Goal: Transaction & Acquisition: Purchase product/service

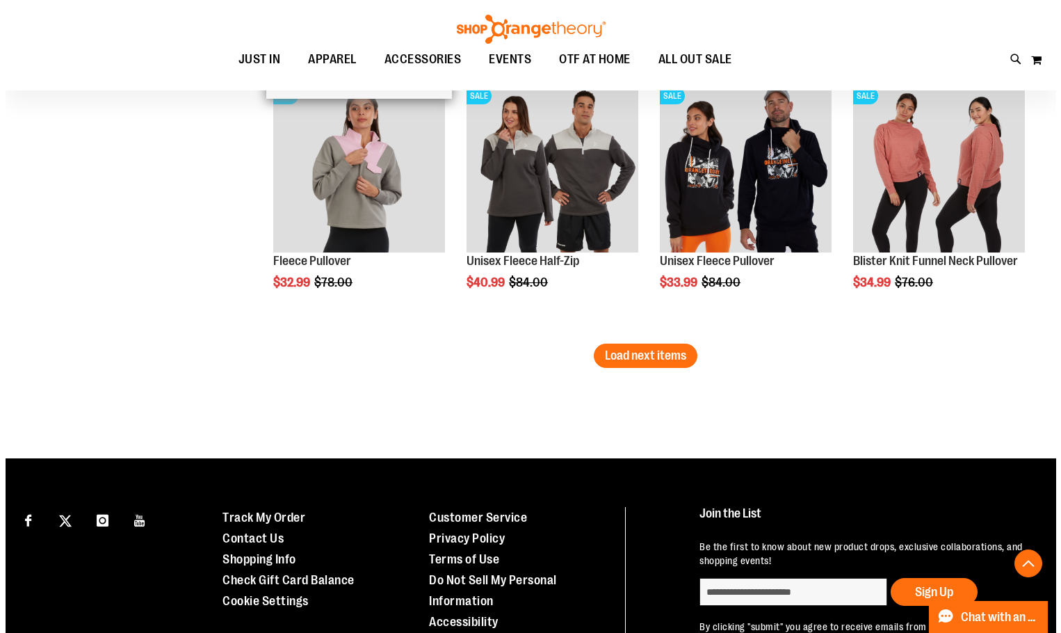
scroll to position [2364, 0]
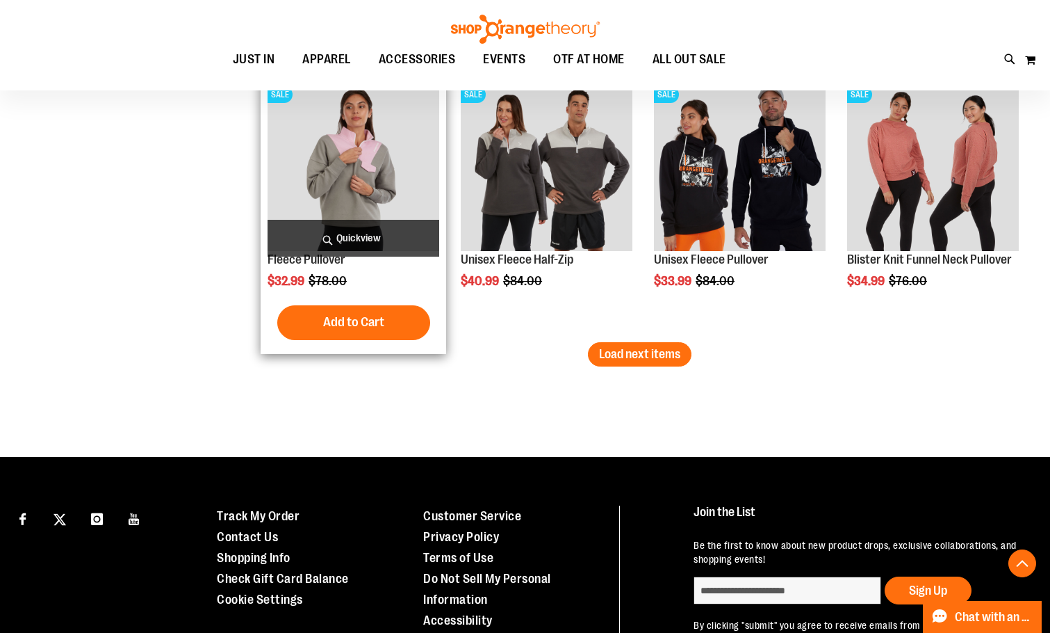
type input "**********"
click at [325, 232] on span "Quickview" at bounding box center [354, 238] width 172 height 37
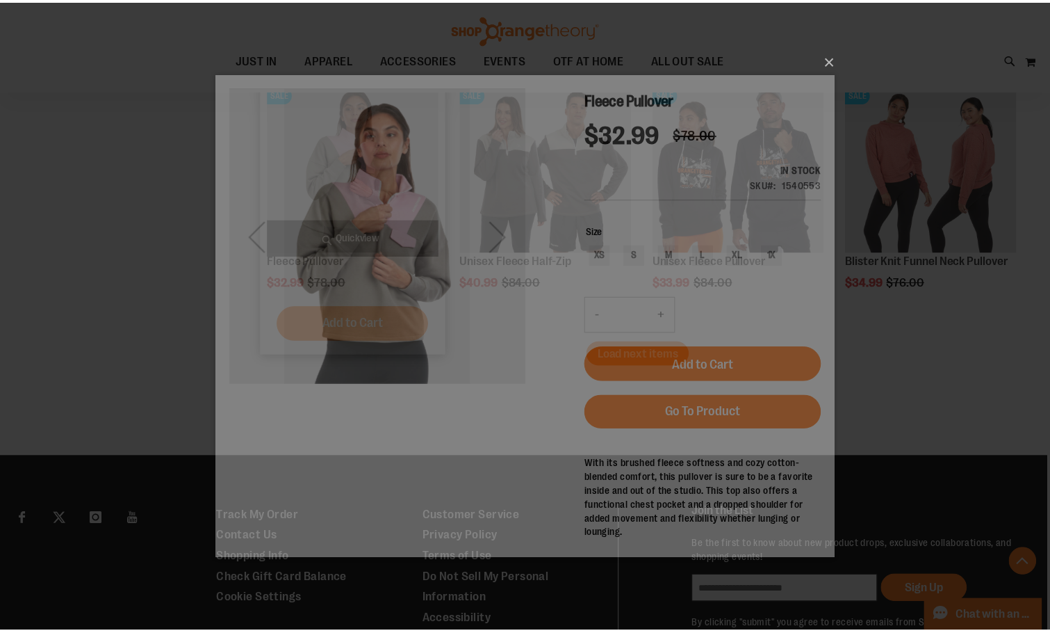
scroll to position [0, 0]
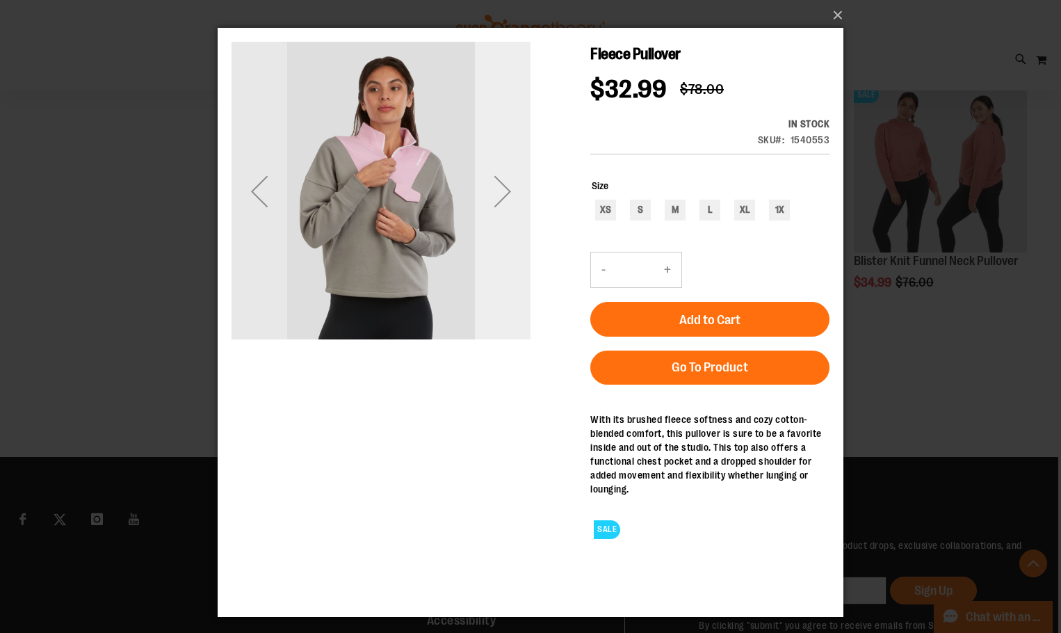
click at [496, 204] on div "Next" at bounding box center [503, 191] width 56 height 56
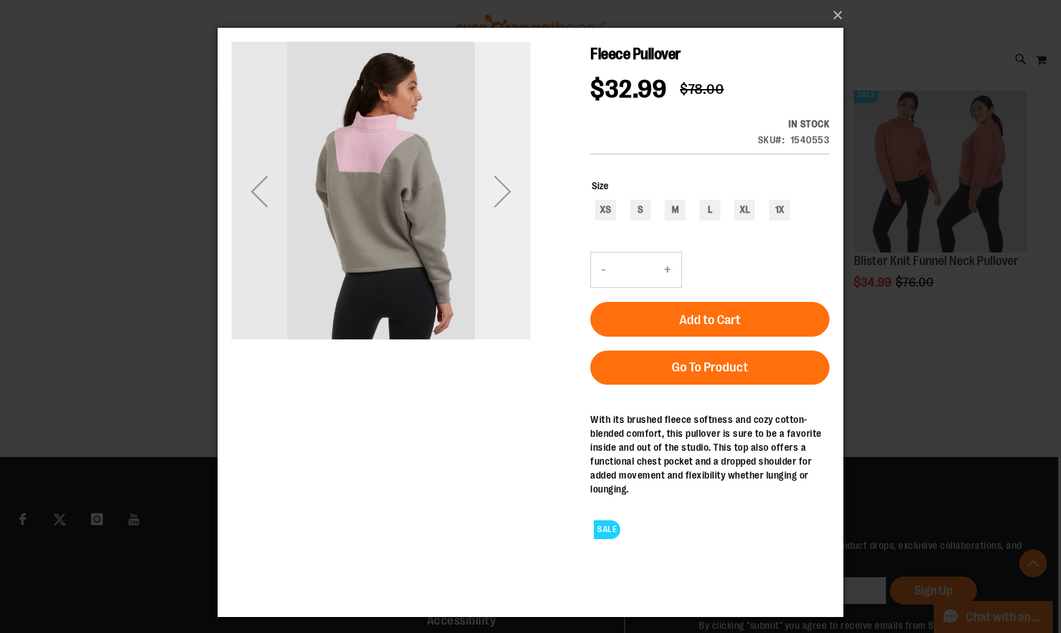
click at [496, 204] on div "Next" at bounding box center [503, 191] width 56 height 56
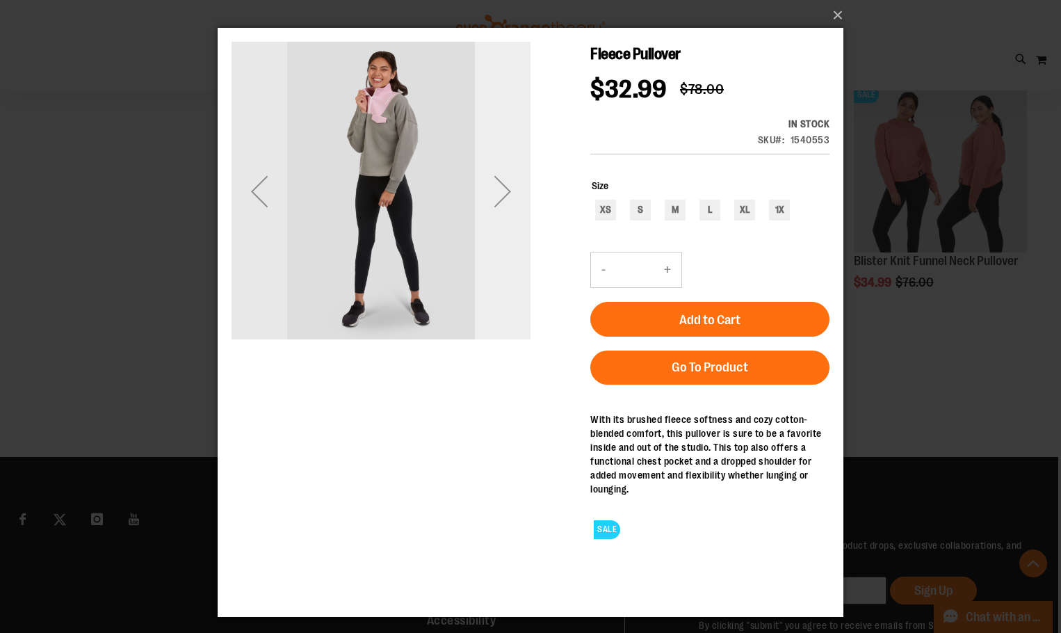
click at [496, 204] on div "Next" at bounding box center [503, 191] width 56 height 56
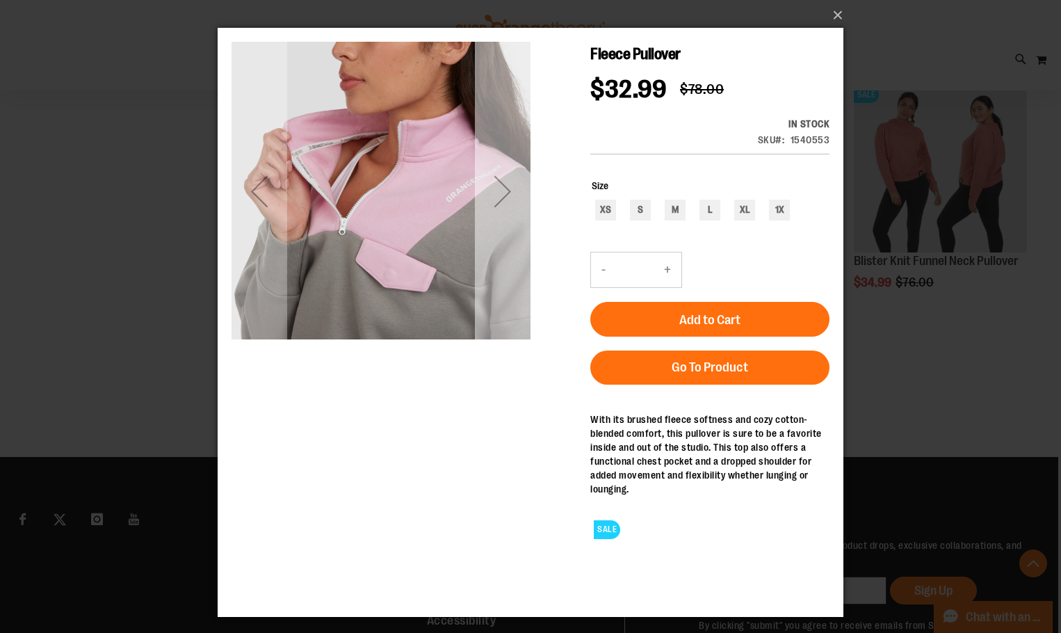
click at [496, 204] on div "Next" at bounding box center [503, 191] width 56 height 56
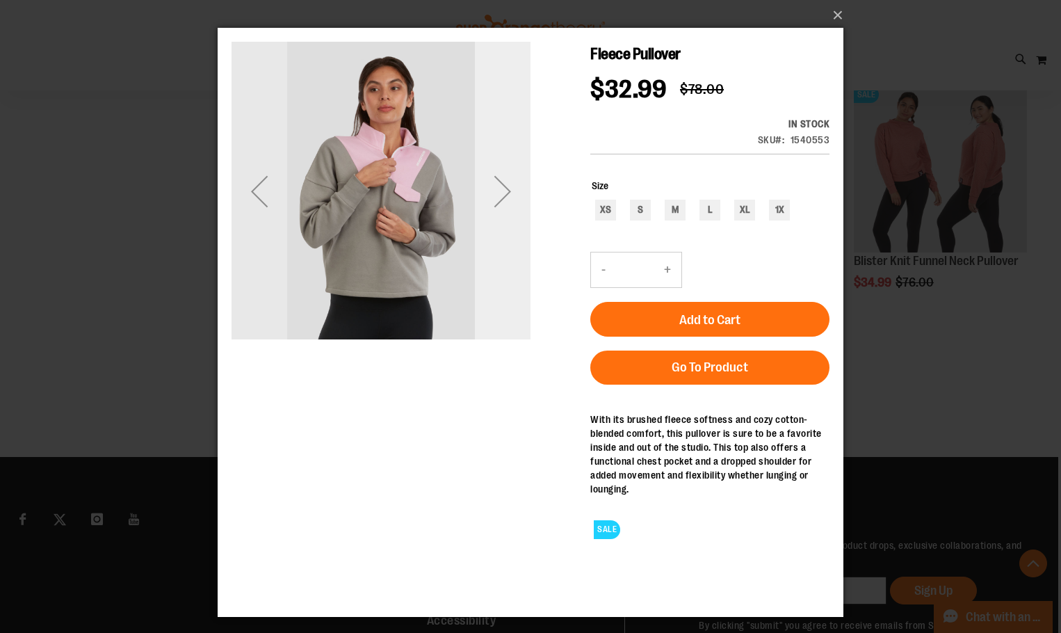
click at [496, 204] on div "Next" at bounding box center [503, 191] width 56 height 56
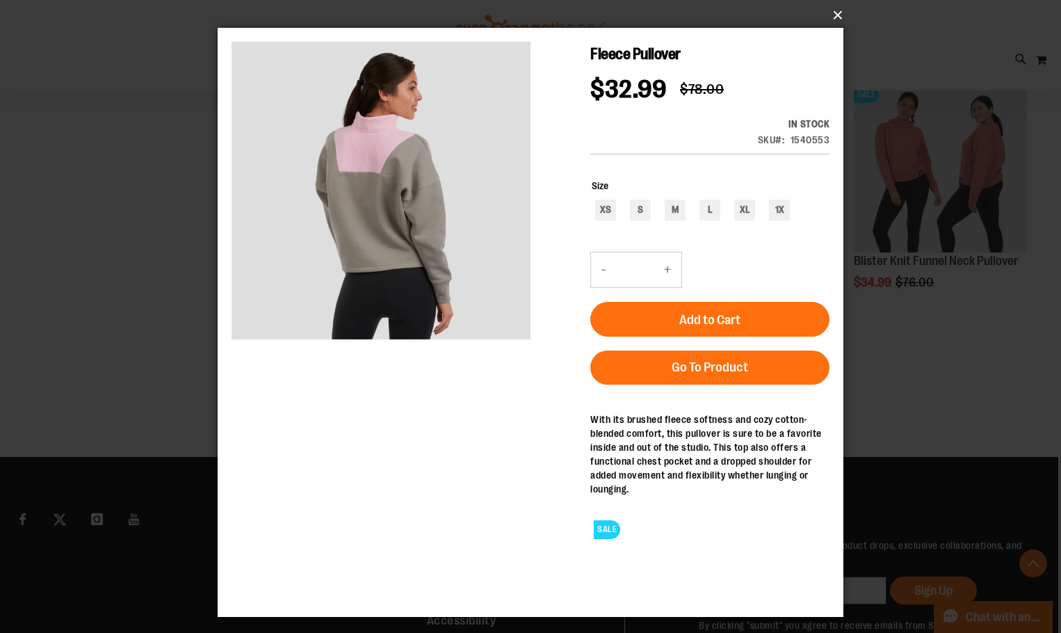
click at [823, 13] on button "×" at bounding box center [535, 15] width 626 height 31
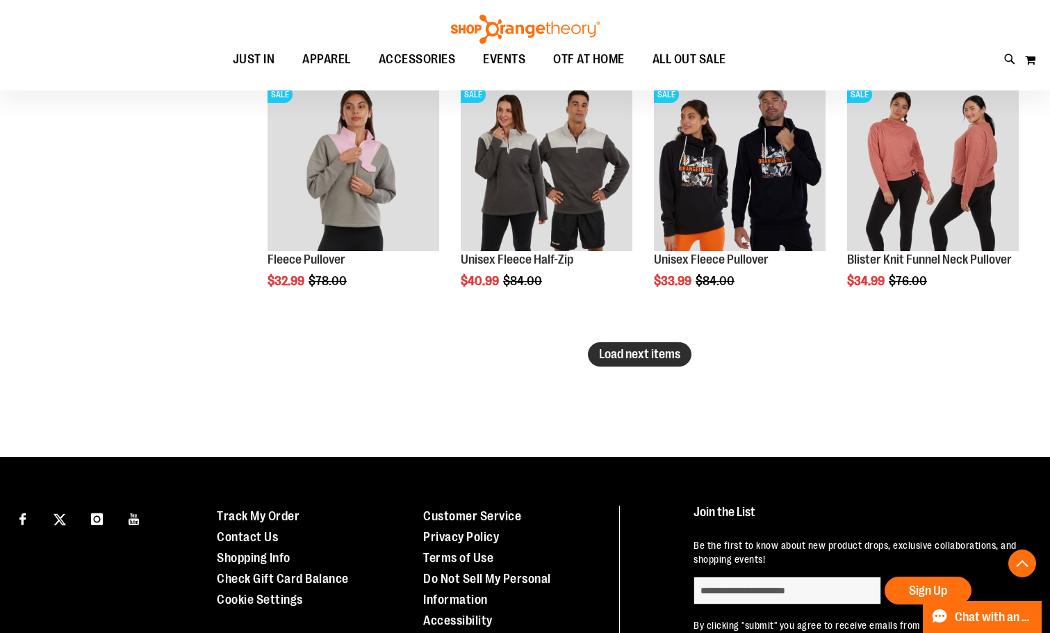
click at [617, 361] on span "Load next items" at bounding box center [639, 354] width 81 height 14
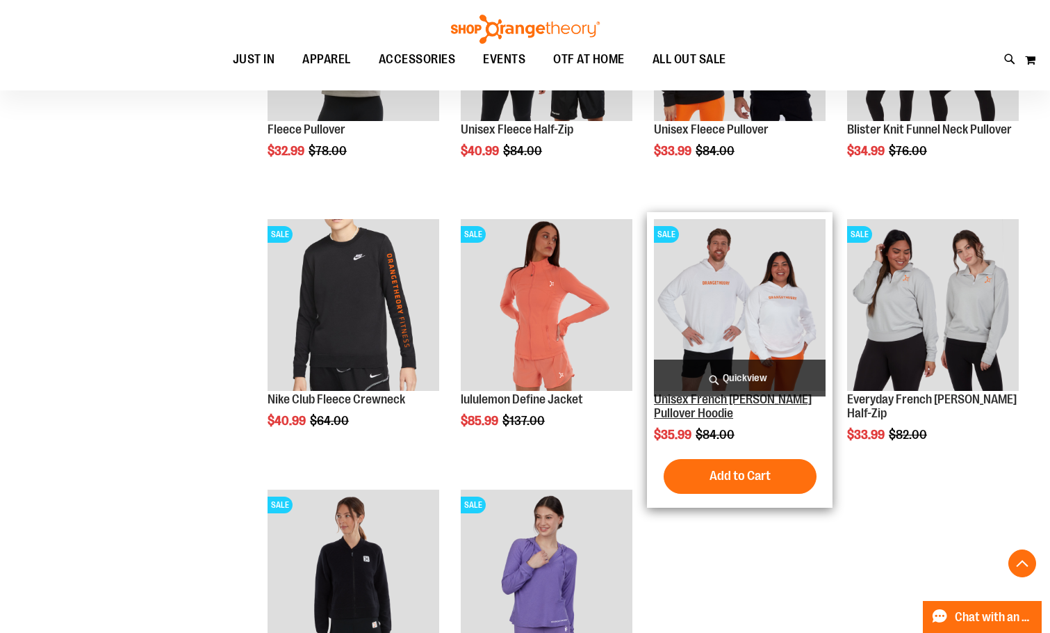
scroll to position [2225, 0]
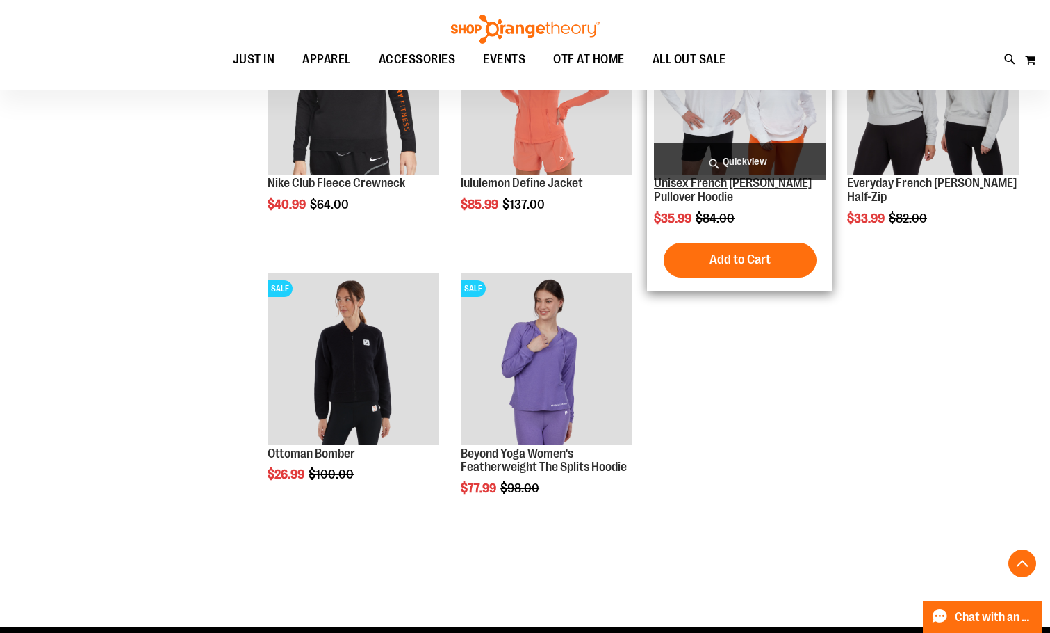
scroll to position [2712, 0]
